Goal: Check status: Check status

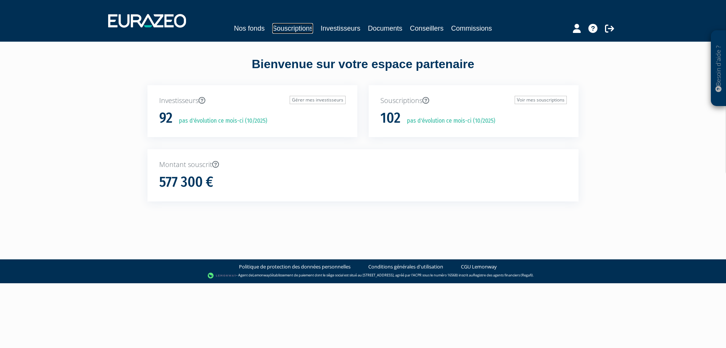
click at [287, 28] on link "Souscriptions" at bounding box center [292, 28] width 41 height 11
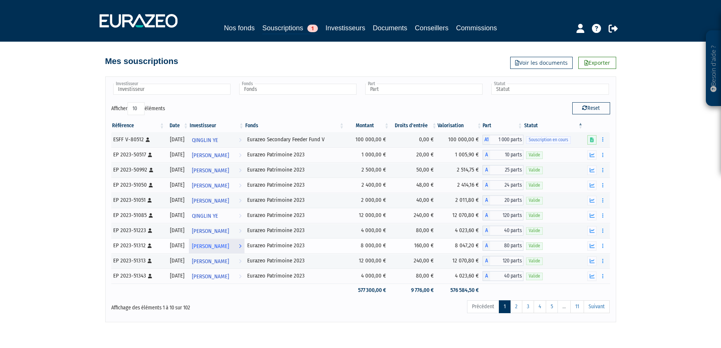
scroll to position [30, 0]
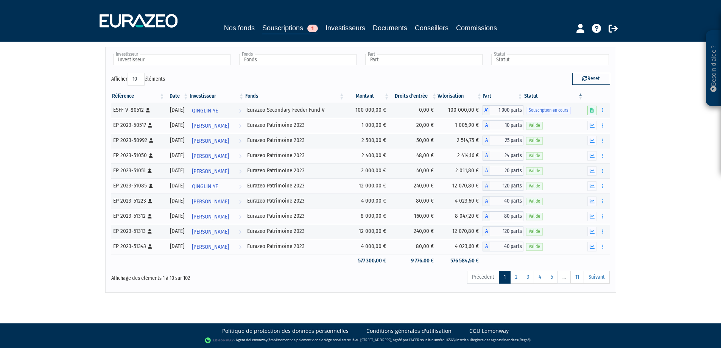
click at [138, 79] on select "10 25 50 100" at bounding box center [135, 79] width 17 height 13
select select "100"
click at [129, 73] on select "10 25 50 100" at bounding box center [135, 79] width 17 height 13
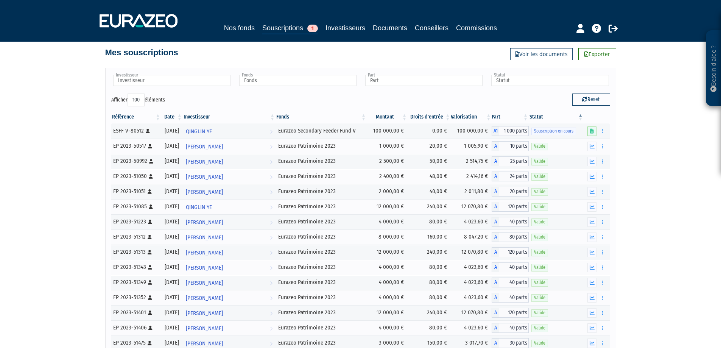
scroll to position [0, 0]
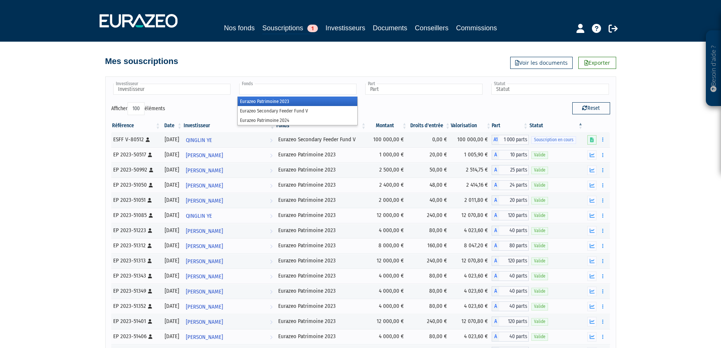
click at [282, 90] on input "text" at bounding box center [297, 89] width 117 height 11
click at [295, 103] on li "Eurazeo Patrimoine 2023" at bounding box center [298, 100] width 120 height 9
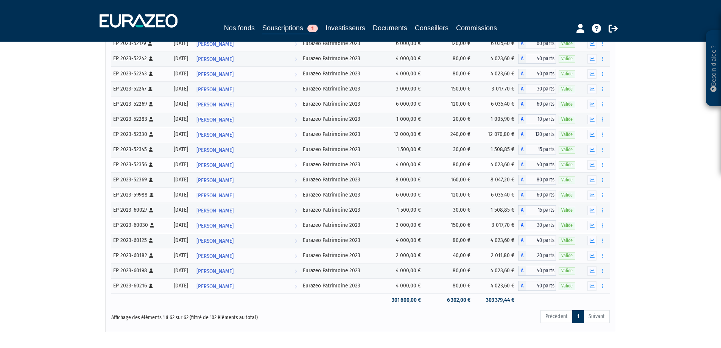
scroll to position [825, 0]
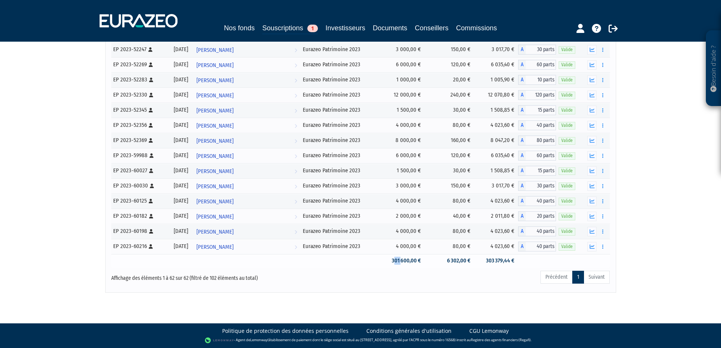
drag, startPoint x: 394, startPoint y: 261, endPoint x: 401, endPoint y: 261, distance: 6.8
click at [401, 261] on td "301 600,00 €" at bounding box center [401, 260] width 45 height 13
drag, startPoint x: 391, startPoint y: 262, endPoint x: 400, endPoint y: 261, distance: 8.7
click at [400, 261] on td "301 600,00 €" at bounding box center [401, 260] width 45 height 13
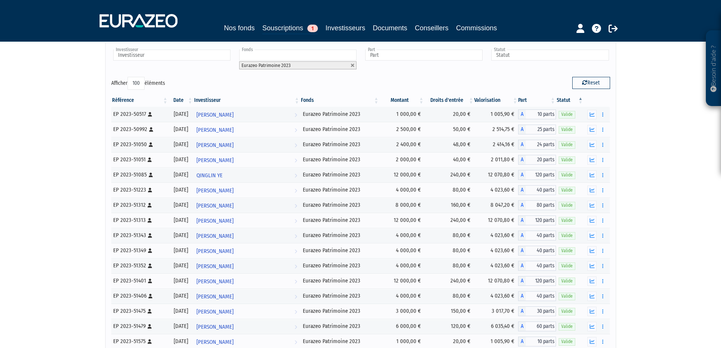
scroll to position [0, 0]
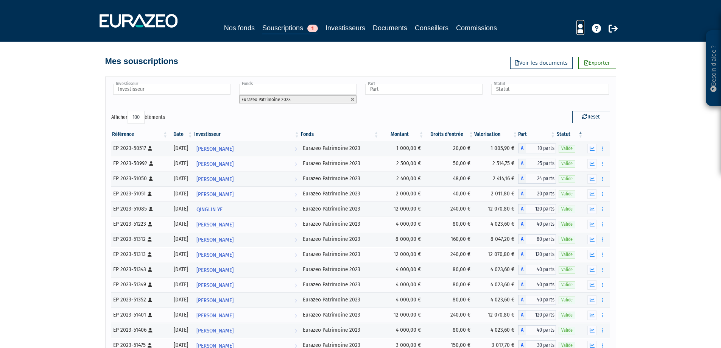
click at [583, 30] on icon at bounding box center [580, 28] width 8 height 9
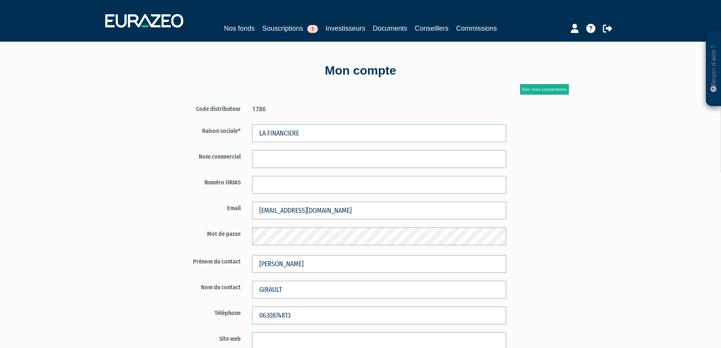
click at [483, 30] on link "Commissions" at bounding box center [476, 28] width 41 height 11
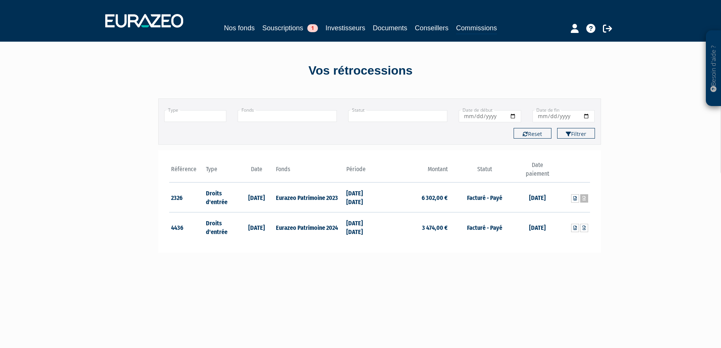
click at [583, 199] on icon at bounding box center [583, 198] width 3 height 5
click at [577, 199] on link at bounding box center [575, 198] width 8 height 8
click at [584, 197] on icon at bounding box center [583, 198] width 3 height 5
